Goal: Task Accomplishment & Management: Use online tool/utility

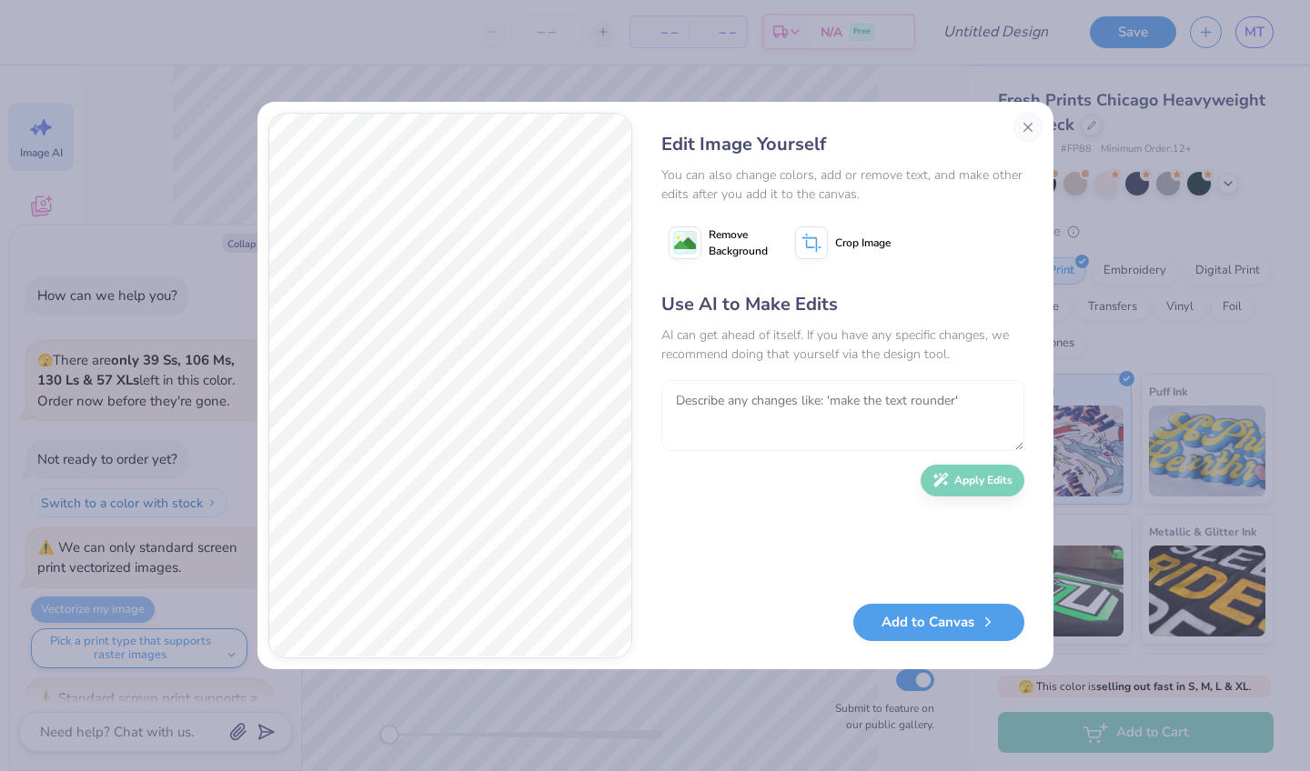
click at [782, 401] on textarea at bounding box center [842, 415] width 363 height 71
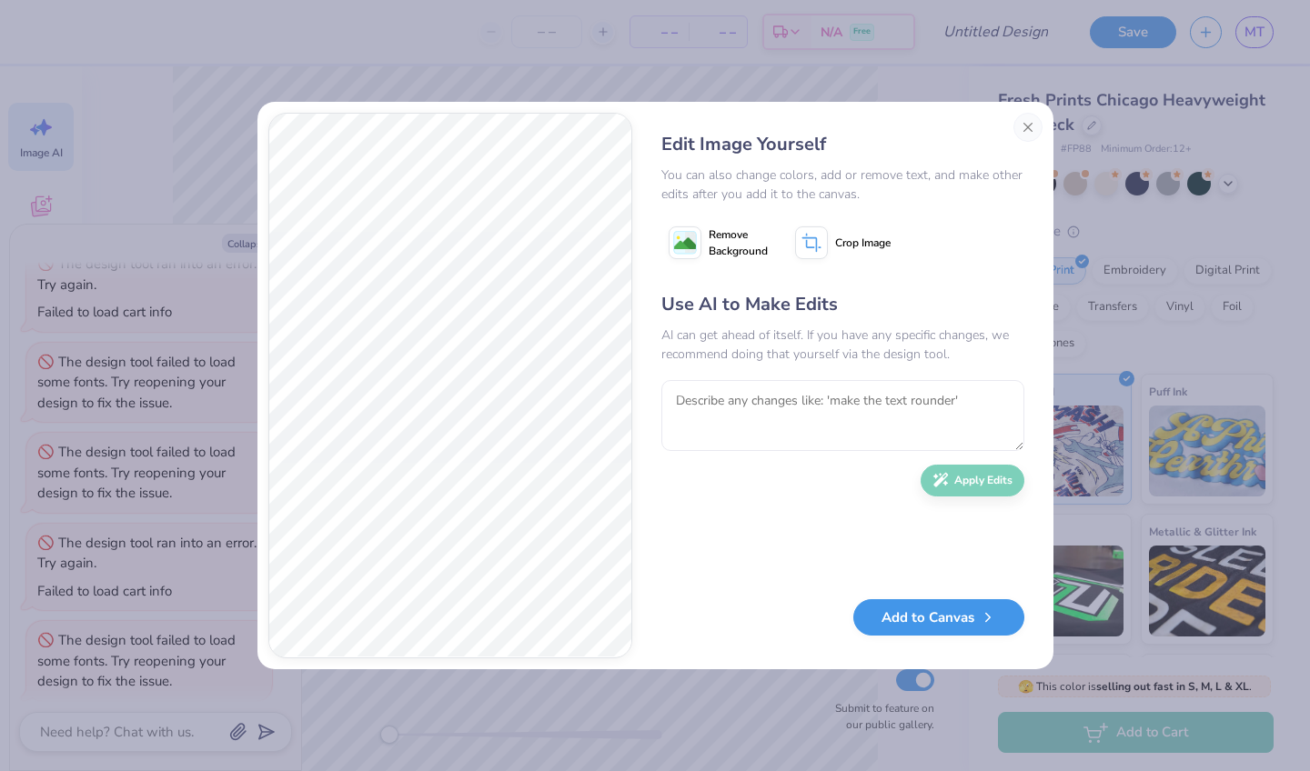
click at [912, 632] on button "Add to Canvas" at bounding box center [938, 617] width 171 height 37
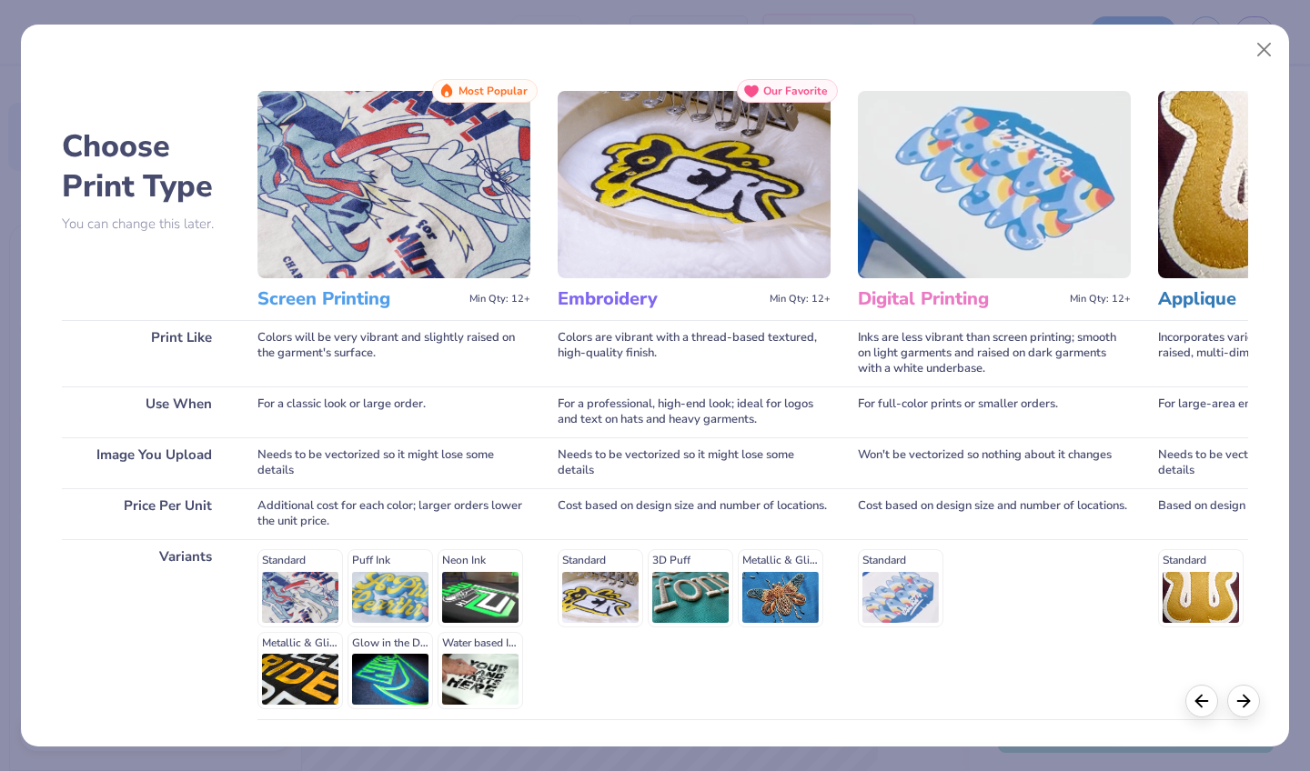
click at [306, 581] on div "Standard Puff Ink Neon Ink Metallic & Glitter Ink Glow in the Dark Ink Water ba…" at bounding box center [393, 629] width 273 height 160
click at [342, 384] on div "Colors will be very vibrant and slightly raised on the garment's surface." at bounding box center [393, 353] width 273 height 66
click at [340, 308] on h3 "Screen Printing" at bounding box center [359, 299] width 205 height 24
click at [487, 287] on div "Screen Printing Min Qty: 12+" at bounding box center [393, 299] width 273 height 42
click at [459, 107] on img at bounding box center [393, 184] width 273 height 187
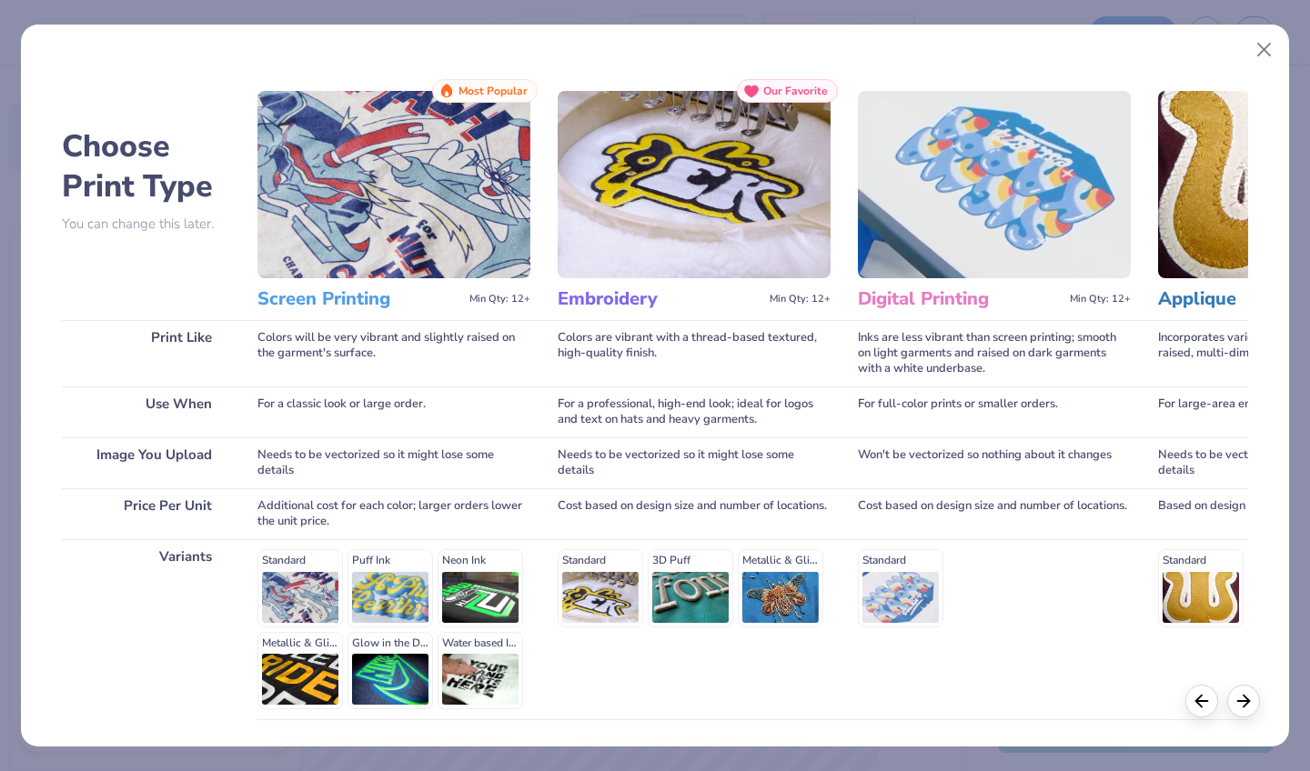
click at [120, 219] on p "You can change this later." at bounding box center [146, 223] width 168 height 15
click at [162, 465] on div "Image You Upload" at bounding box center [146, 462] width 168 height 51
click at [169, 513] on div "Price Per Unit" at bounding box center [146, 513] width 168 height 51
click at [174, 543] on div "Variants" at bounding box center [146, 629] width 168 height 180
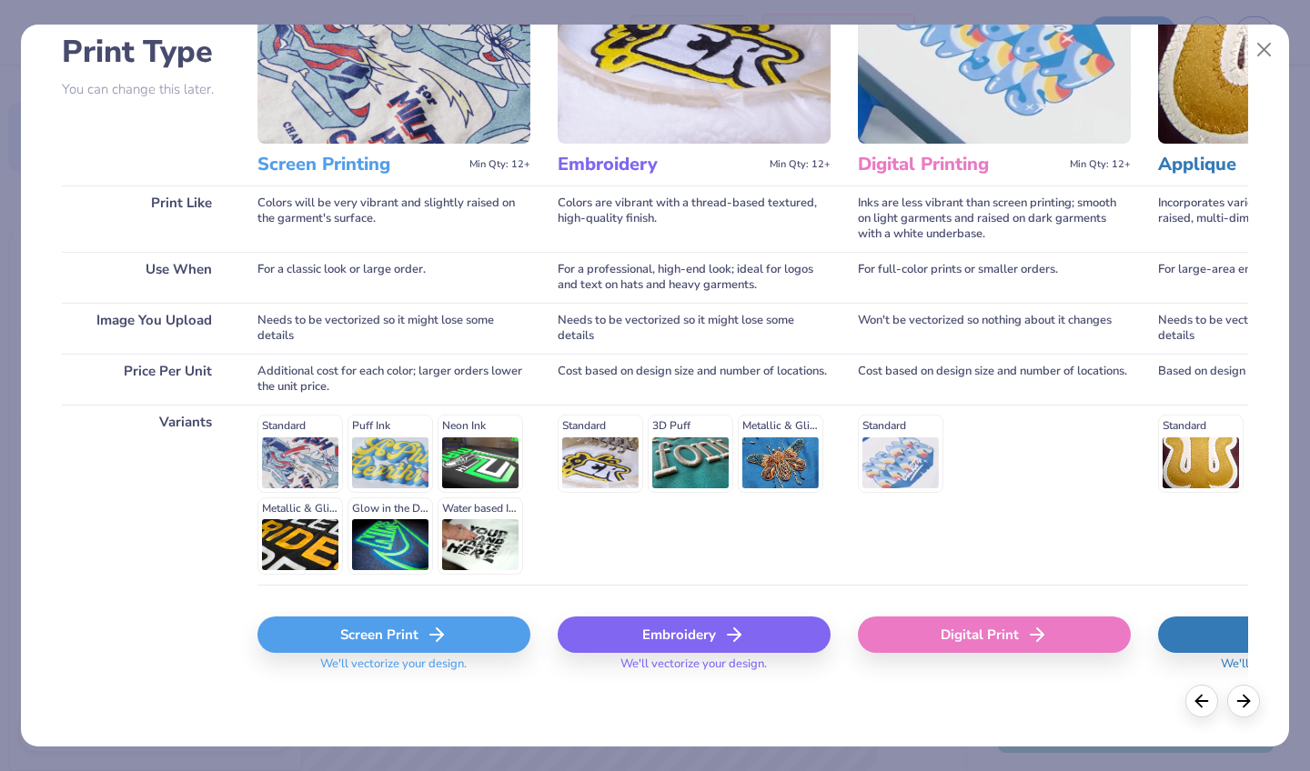
click at [396, 637] on div "Screen Print" at bounding box center [393, 635] width 273 height 36
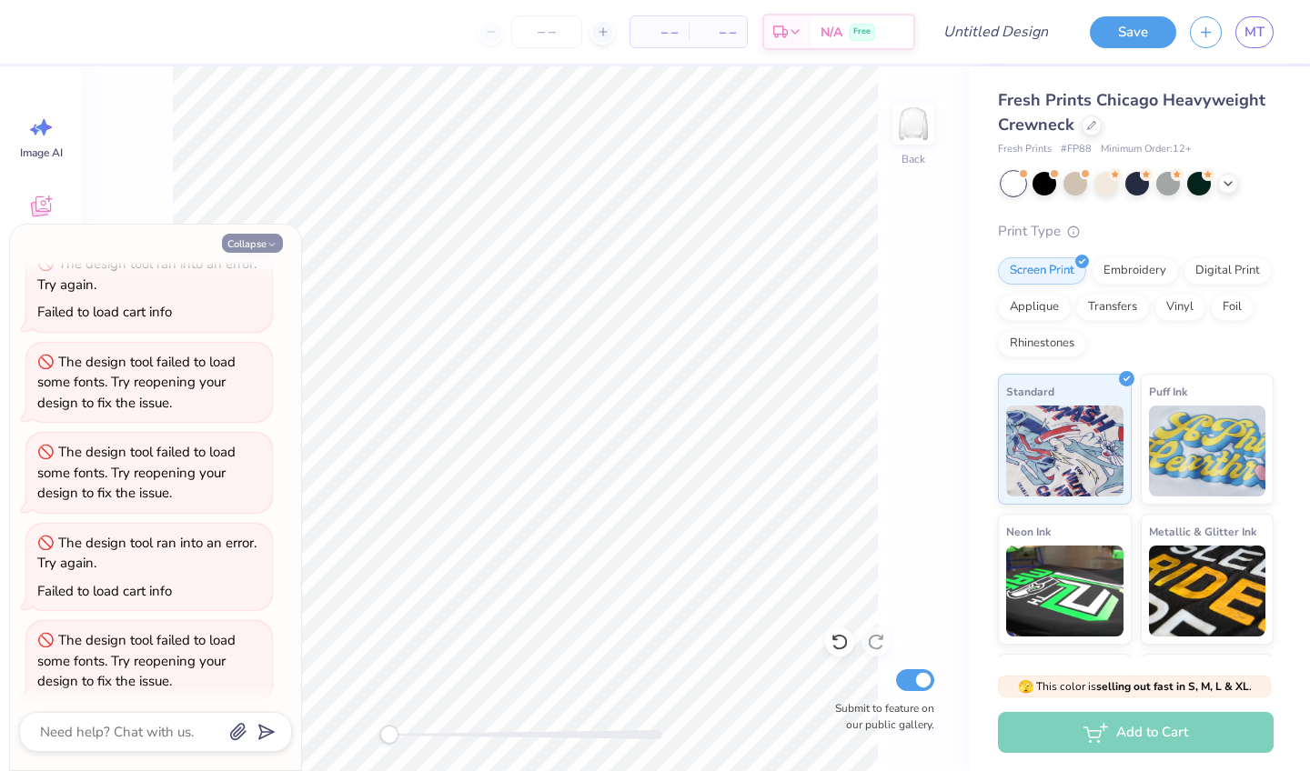
click at [253, 238] on button "Collapse" at bounding box center [252, 243] width 61 height 19
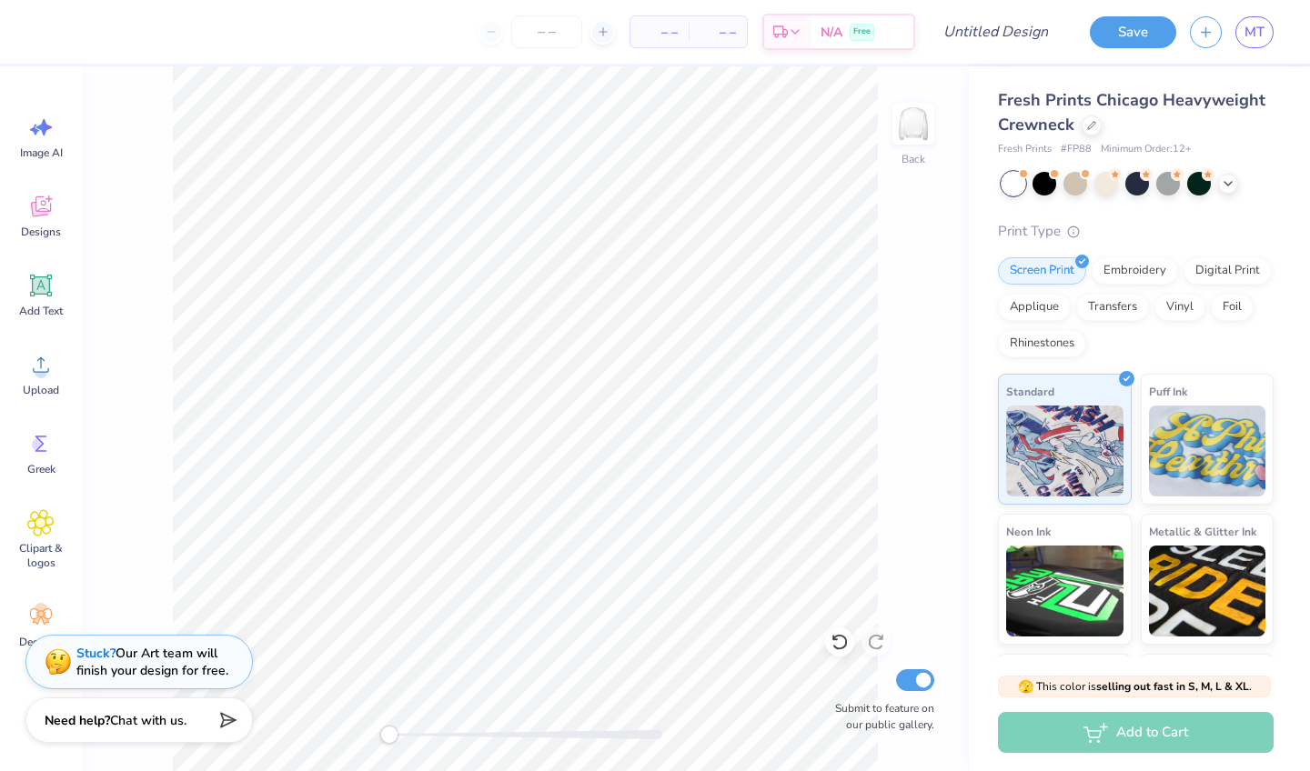
click at [188, 729] on div "Need help? Chat with us." at bounding box center [138, 720] width 227 height 45
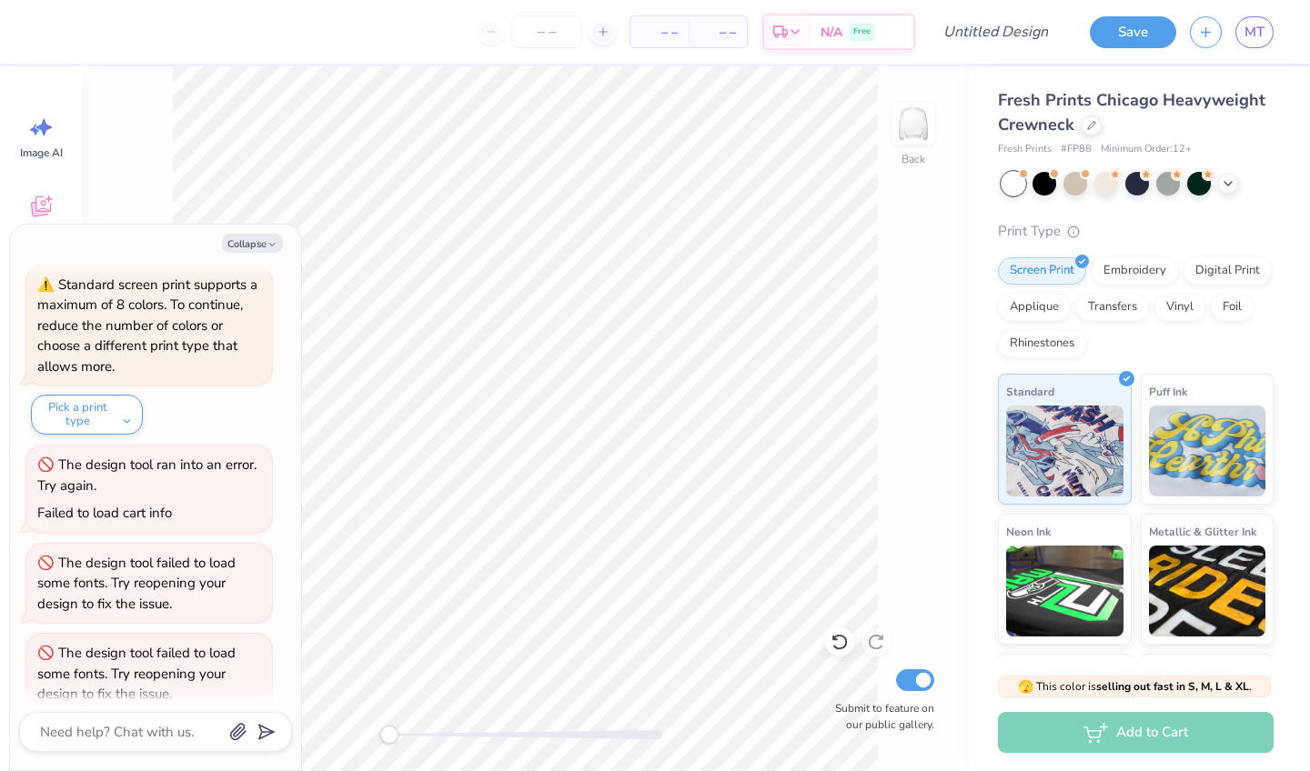
scroll to position [296, 0]
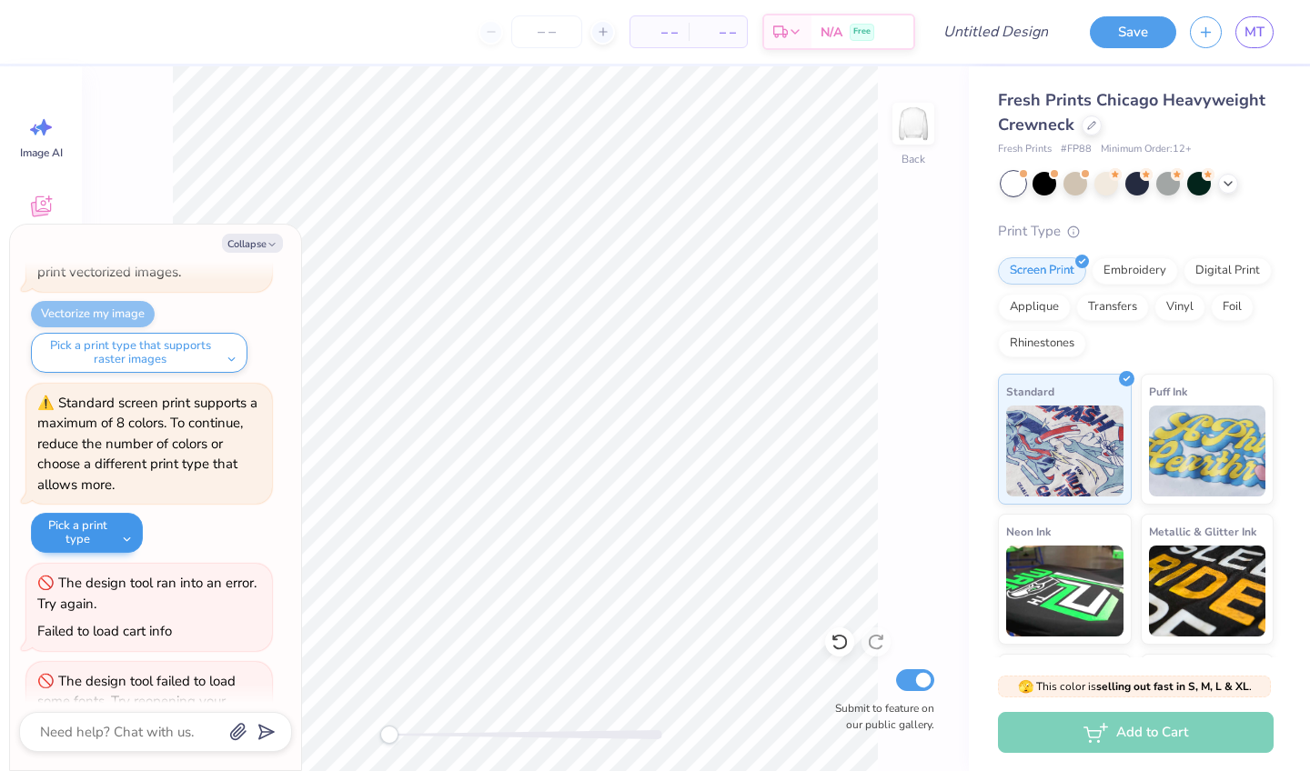
click at [92, 529] on button "Pick a print type" at bounding box center [87, 533] width 112 height 40
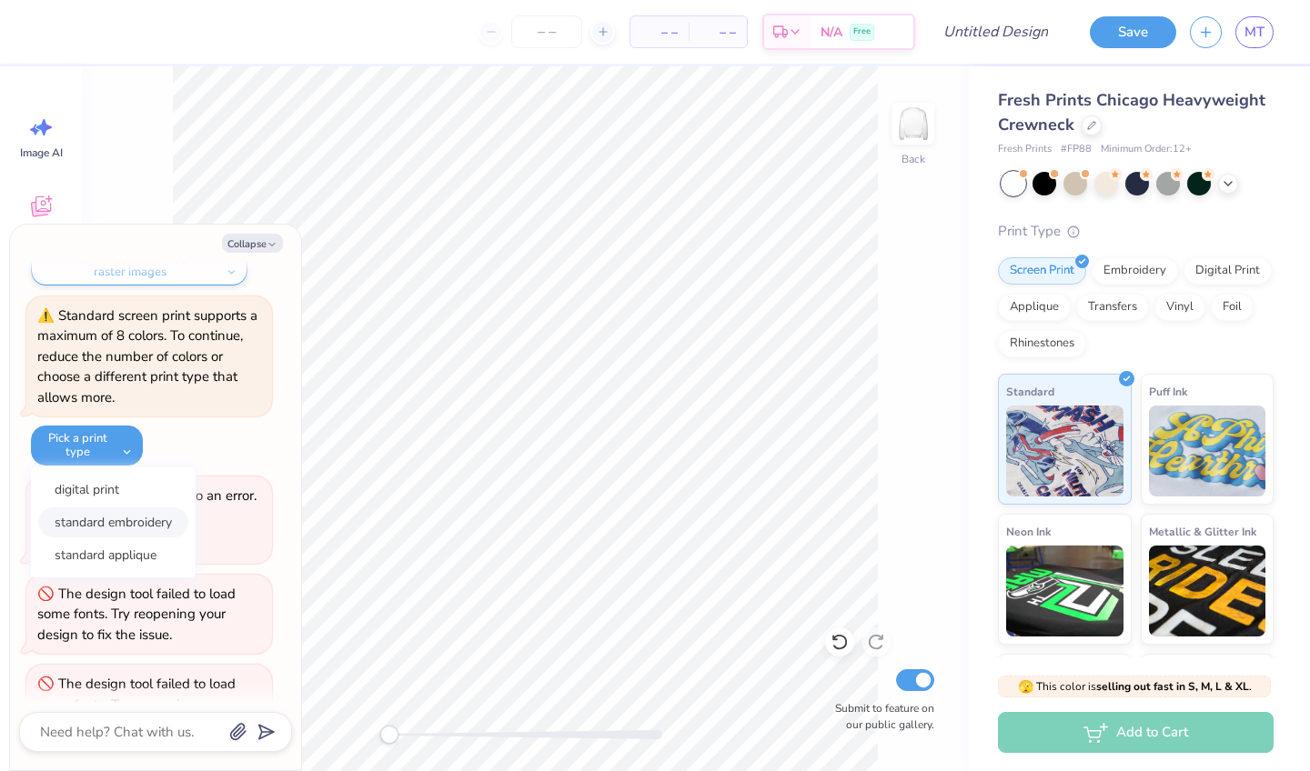
scroll to position [379, 0]
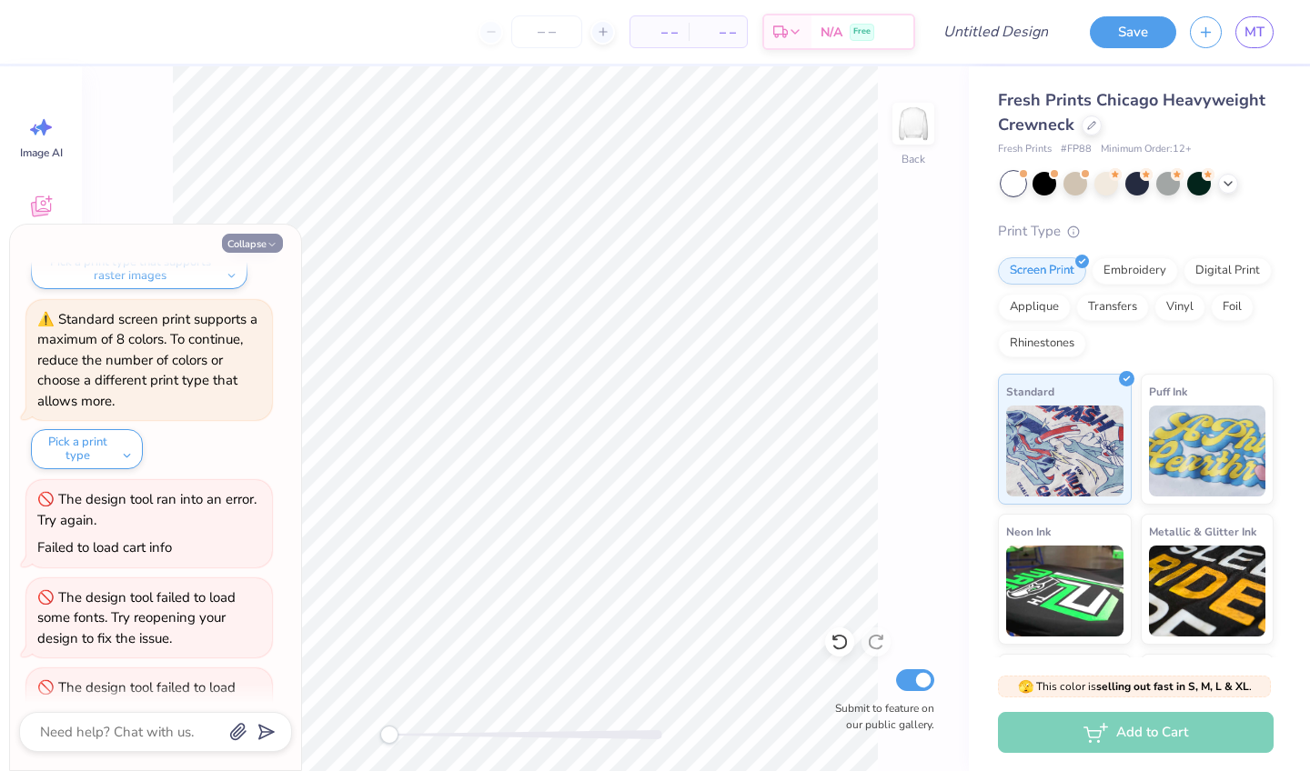
click at [268, 239] on icon "button" at bounding box center [271, 244] width 11 height 11
type textarea "x"
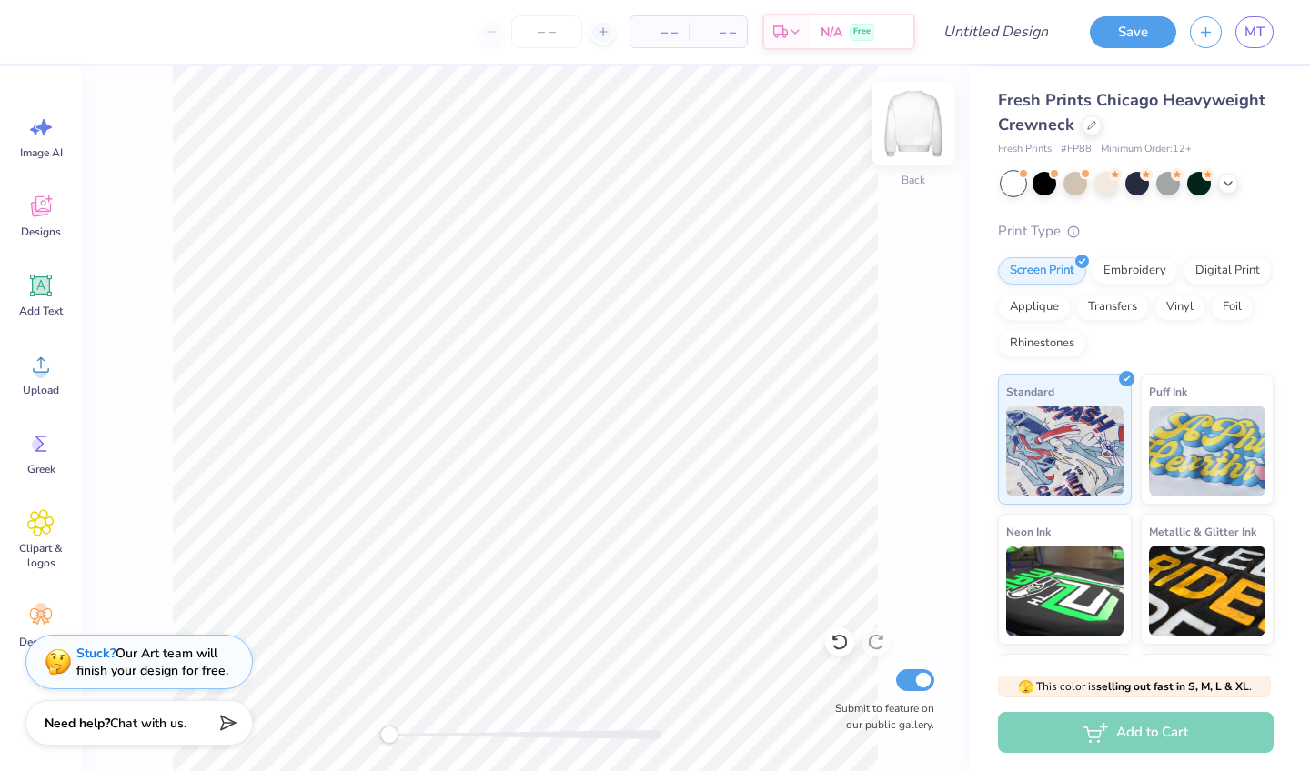
click at [916, 136] on img at bounding box center [913, 123] width 73 height 73
click at [58, 137] on div "Image AI" at bounding box center [40, 137] width 65 height 68
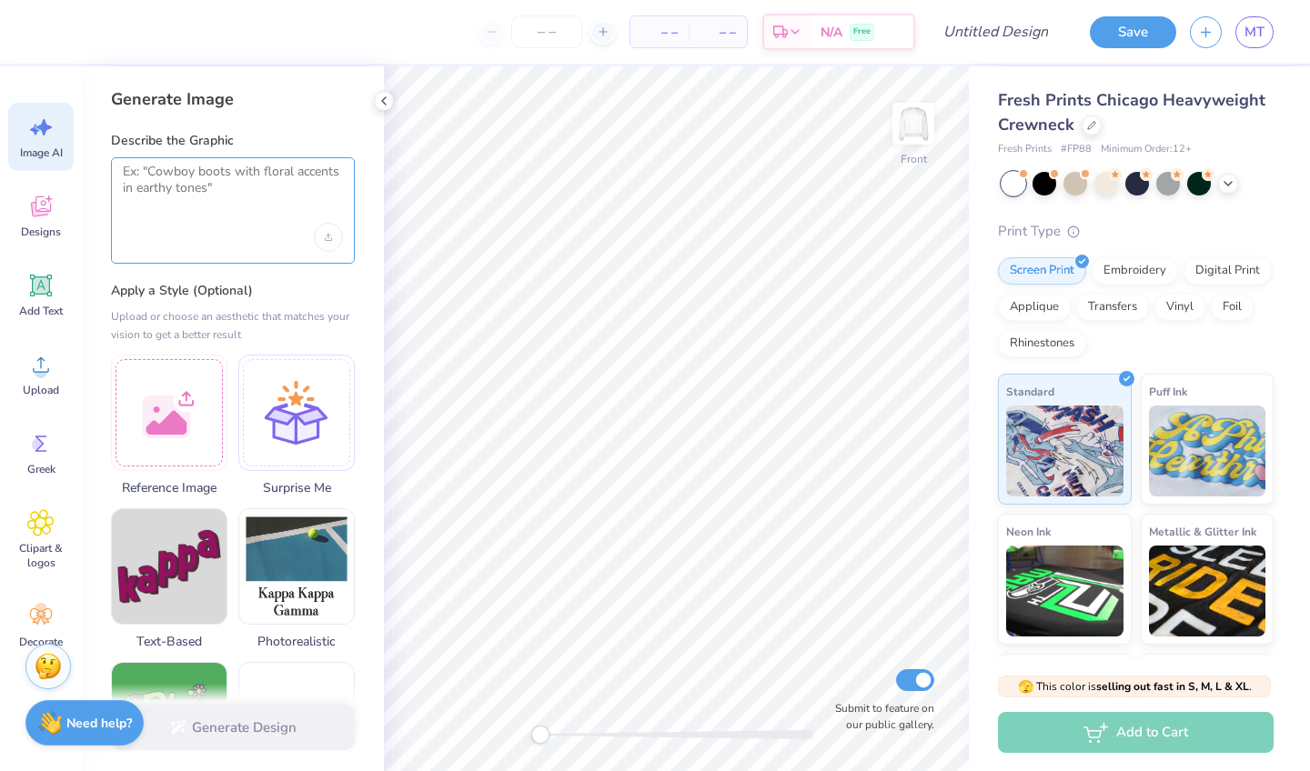
click at [216, 200] on textarea at bounding box center [233, 186] width 220 height 45
click at [204, 166] on textarea at bounding box center [233, 186] width 220 height 45
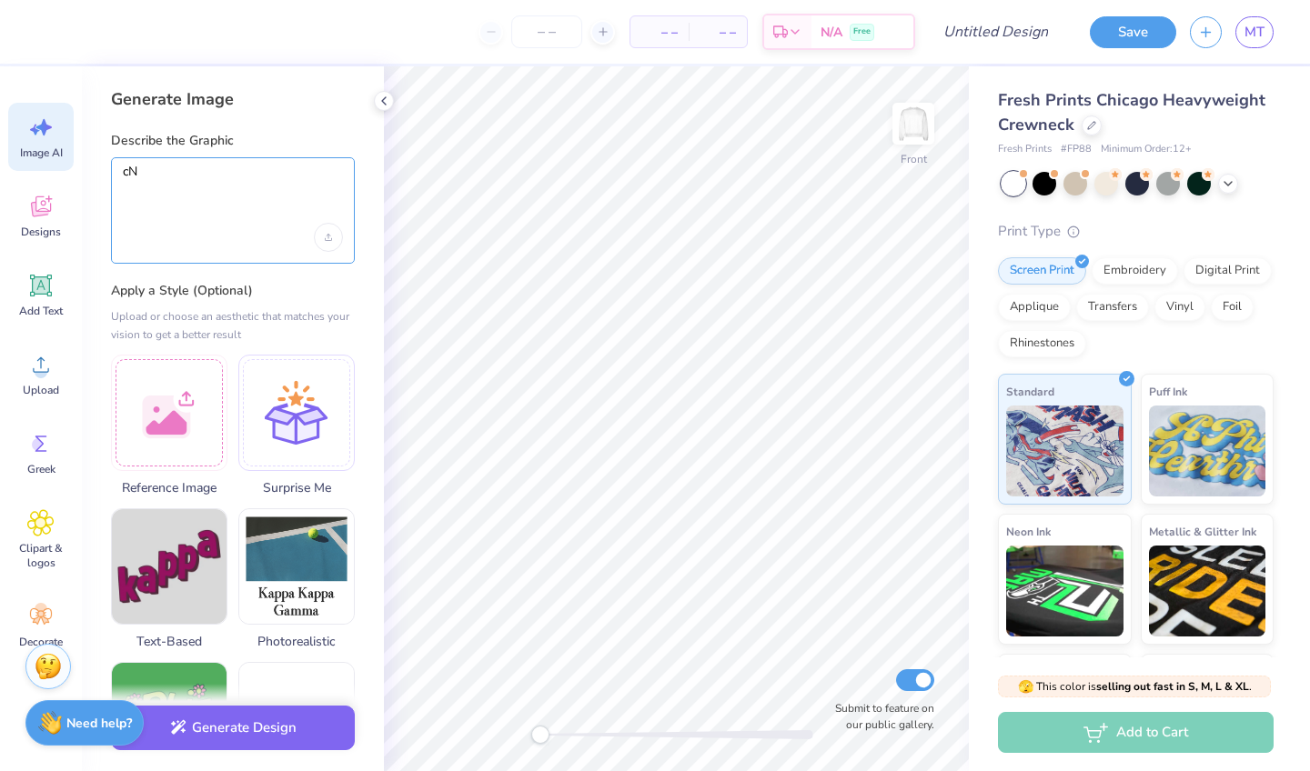
type textarea "cN"
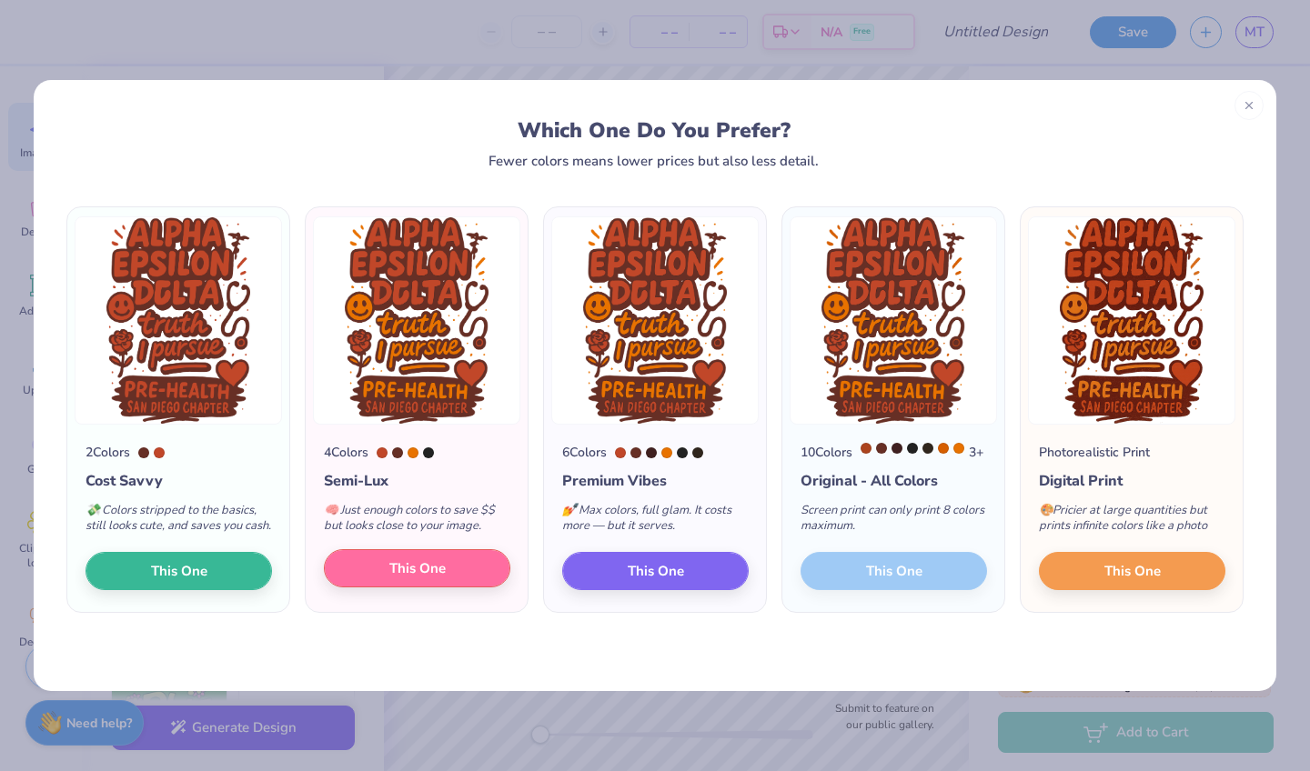
click at [422, 579] on span "This One" at bounding box center [417, 568] width 56 height 21
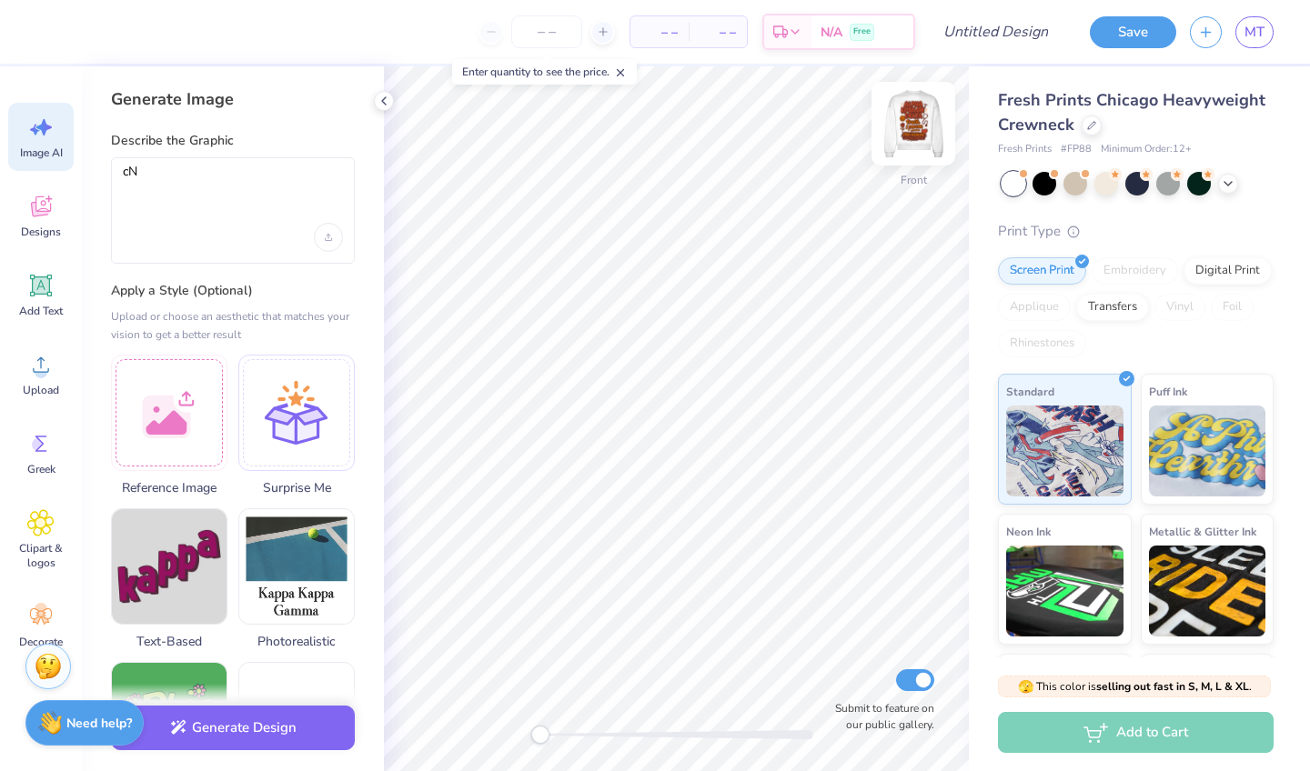
click at [917, 131] on img at bounding box center [913, 123] width 73 height 73
